Goal: Task Accomplishment & Management: Complete application form

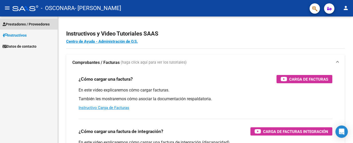
click at [20, 25] on span "Prestadores / Proveedores" at bounding box center [26, 24] width 47 height 6
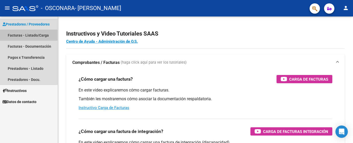
click at [24, 37] on link "Facturas - Listado/Carga" at bounding box center [29, 35] width 58 height 11
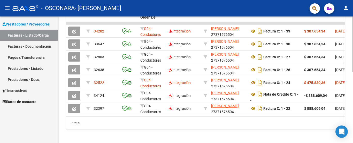
scroll to position [153, 0]
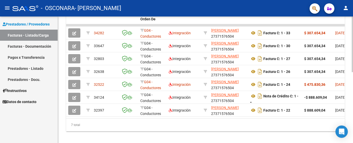
click at [351, 119] on div "Video tutorial PRESTADORES -> Listado de CPBTs Emitidos por Prestadores / Prove…" at bounding box center [206, 6] width 296 height 284
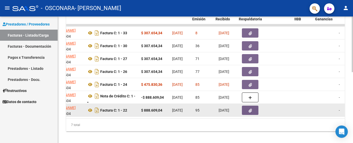
scroll to position [0, 175]
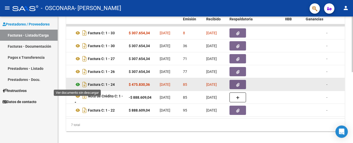
click at [78, 85] on icon at bounding box center [77, 85] width 7 height 6
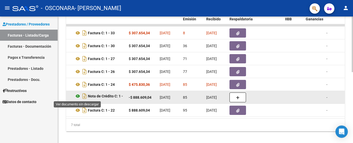
click at [77, 96] on icon at bounding box center [77, 96] width 7 height 6
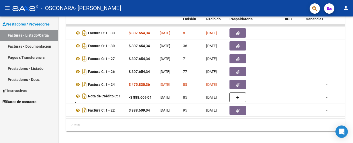
click at [24, 34] on link "Facturas - Listado/Carga" at bounding box center [29, 35] width 58 height 11
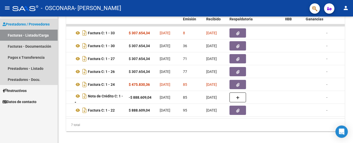
click at [24, 34] on link "Facturas - Listado/Carga" at bounding box center [29, 35] width 58 height 11
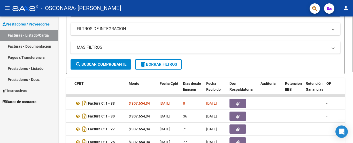
scroll to position [0, 0]
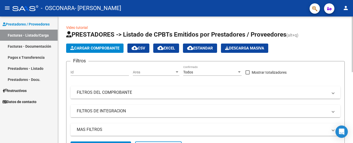
click at [352, 47] on div at bounding box center [351, 45] width 1 height 56
click at [113, 49] on span "Cargar Comprobante" at bounding box center [94, 48] width 49 height 5
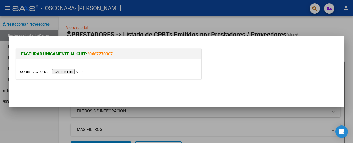
click at [78, 73] on input "file" at bounding box center [52, 71] width 65 height 5
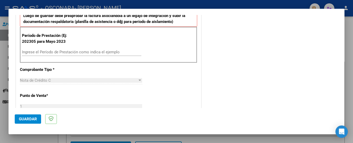
scroll to position [139, 0]
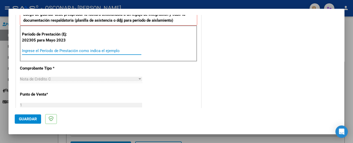
click at [74, 51] on input "Ingrese el Período de Prestación como indica el ejemplo" at bounding box center [81, 51] width 119 height 5
type input "202504"
click at [28, 117] on span "Guardar" at bounding box center [28, 119] width 18 height 5
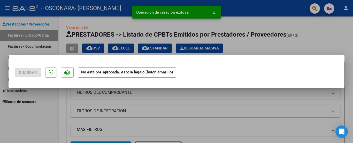
scroll to position [0, 0]
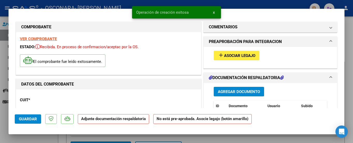
click at [245, 54] on span "Asociar Legajo" at bounding box center [239, 55] width 31 height 5
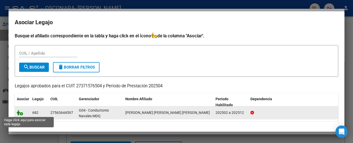
click at [20, 115] on icon at bounding box center [20, 113] width 6 height 6
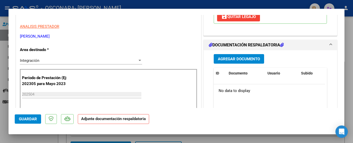
scroll to position [97, 0]
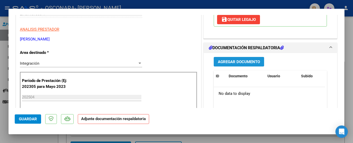
click at [231, 60] on span "Agregar Documento" at bounding box center [239, 62] width 42 height 5
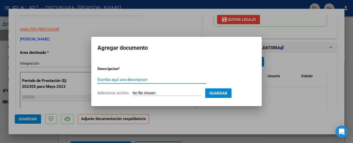
click at [165, 91] on form "Descripcion * Escriba aquí una descripcion Seleccionar Archivo Guardar" at bounding box center [176, 81] width 158 height 38
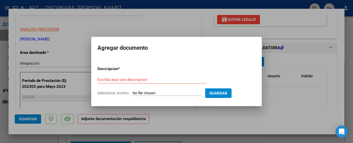
click at [164, 94] on input "Seleccionar Archivo" at bounding box center [166, 93] width 68 height 5
type input "C:\fakepath\nota de credito abril 475.pdf"
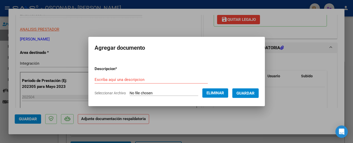
click at [167, 76] on div "Escriba aquí una descripcion" at bounding box center [150, 80] width 113 height 8
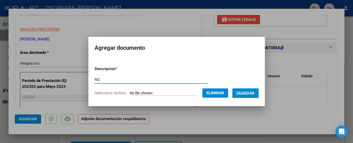
type input "NC"
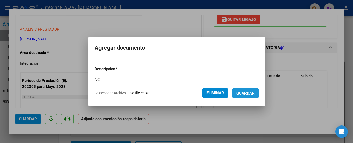
click at [245, 91] on span "Guardar" at bounding box center [245, 93] width 18 height 5
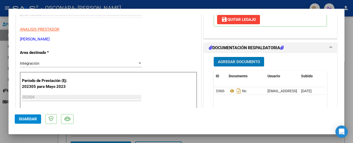
click at [352, 32] on div at bounding box center [176, 71] width 353 height 143
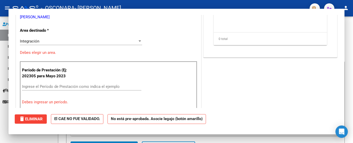
scroll to position [0, 0]
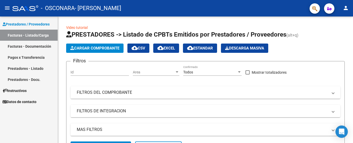
click at [35, 31] on link "Facturas - Listado/Carga" at bounding box center [29, 35] width 58 height 11
click at [32, 46] on link "Facturas - Documentación" at bounding box center [29, 46] width 58 height 11
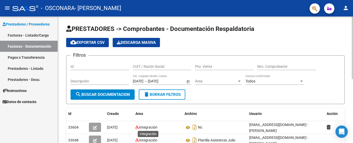
click at [352, 54] on div at bounding box center [351, 48] width 1 height 63
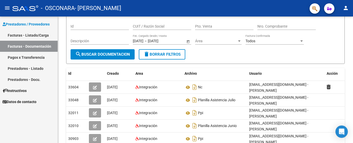
click at [41, 31] on link "Facturas - Listado/Carga" at bounding box center [29, 35] width 58 height 11
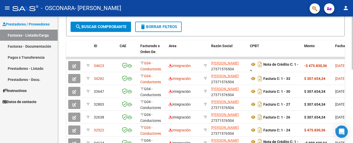
scroll to position [121, 0]
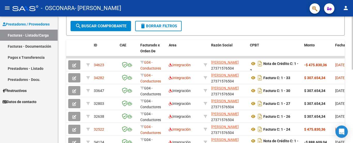
click at [352, 87] on div at bounding box center [351, 94] width 1 height 53
